Goal: Entertainment & Leisure: Consume media (video, audio)

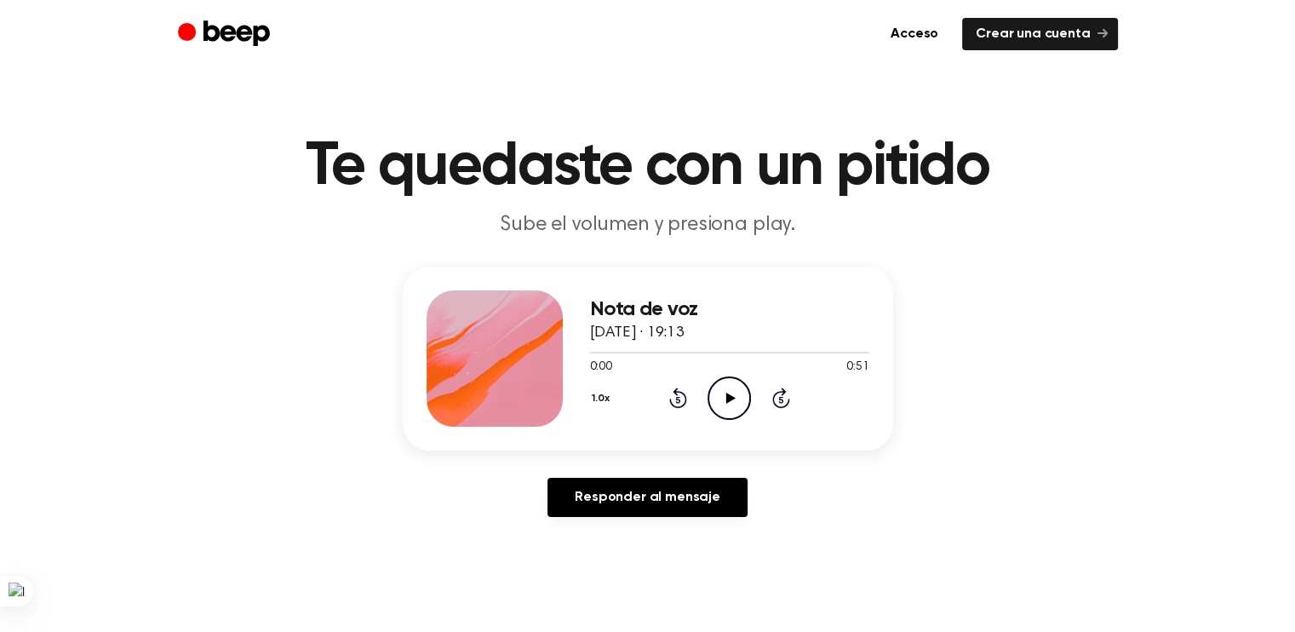
click at [742, 420] on icon "Play Audio" at bounding box center [729, 397] width 43 height 43
click at [751, 420] on icon "Pause Audio" at bounding box center [729, 397] width 43 height 43
click at [742, 420] on icon "Play Audio" at bounding box center [729, 397] width 43 height 43
drag, startPoint x: 589, startPoint y: 444, endPoint x: 579, endPoint y: 449, distance: 11.4
click at [590, 359] on div at bounding box center [729, 352] width 279 height 14
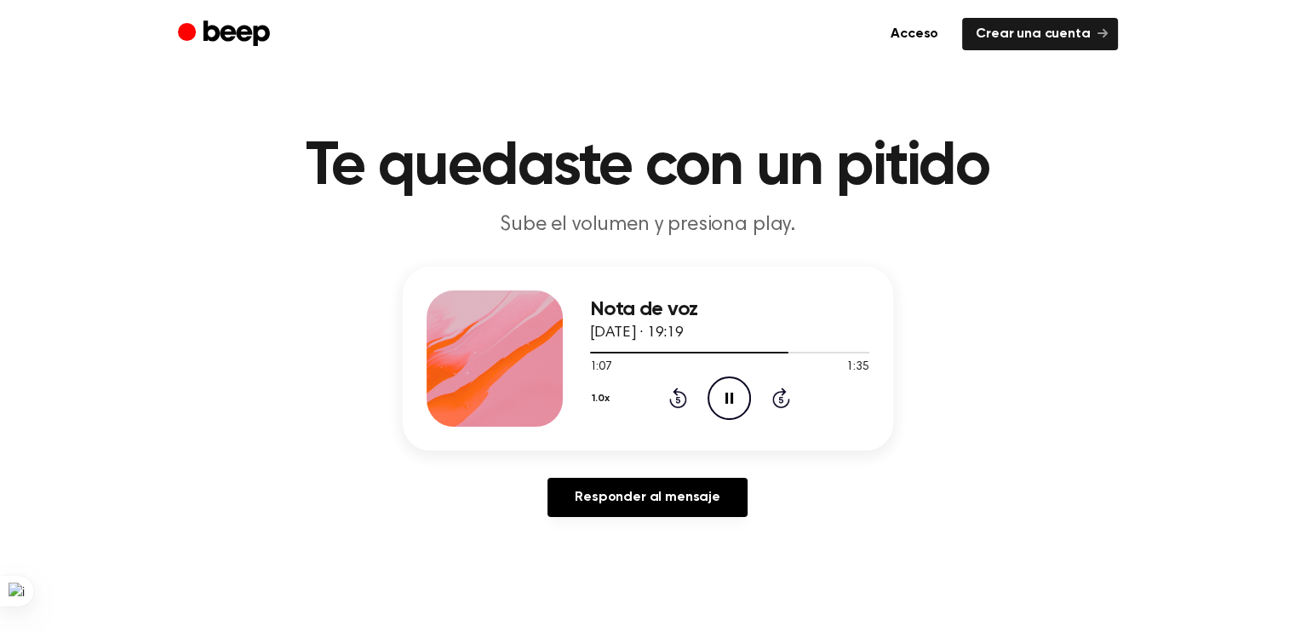
click at [733, 404] on icon at bounding box center [730, 398] width 8 height 11
click at [601, 359] on div at bounding box center [729, 352] width 279 height 14
click at [747, 420] on icon "Play Audio" at bounding box center [729, 397] width 43 height 43
click at [747, 420] on icon "Pause Audio" at bounding box center [729, 397] width 43 height 43
click at [746, 420] on icon "Play Audio" at bounding box center [729, 397] width 43 height 43
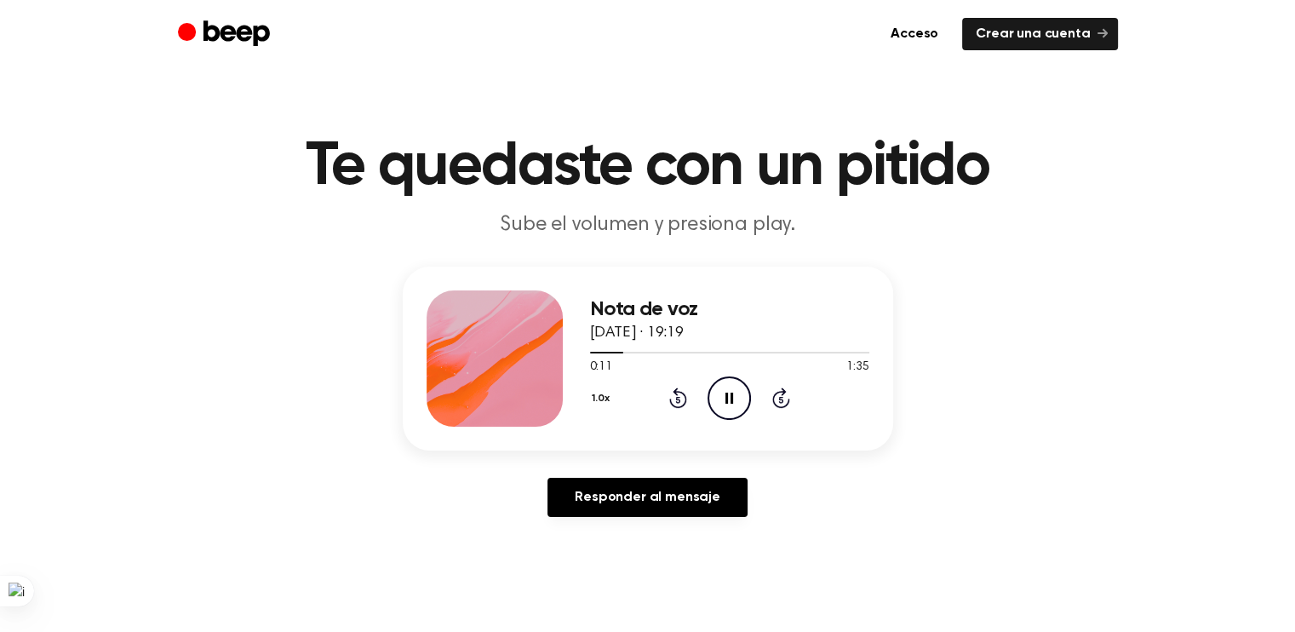
click at [746, 420] on icon "Pause Audio" at bounding box center [729, 397] width 43 height 43
